Goal: Check status: Check status

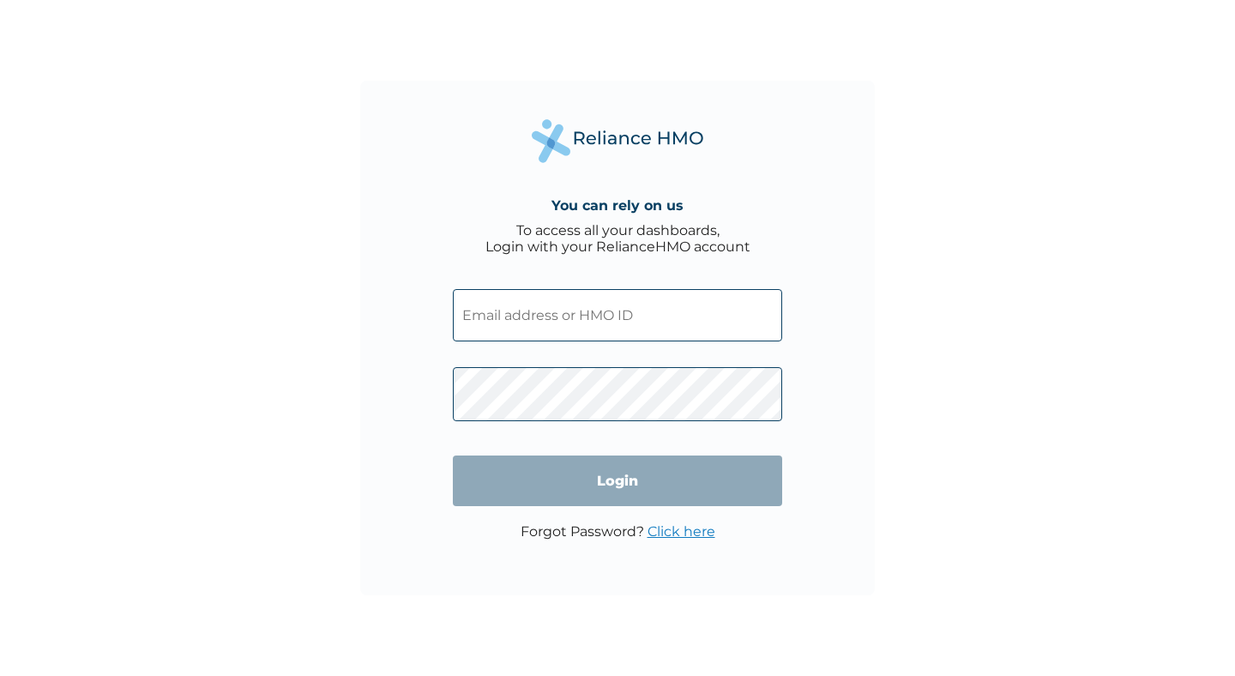
type input "aisha.raheem@farmz2u.com"
click at [572, 483] on input "Login" at bounding box center [617, 480] width 329 height 51
